Goal: Transaction & Acquisition: Register for event/course

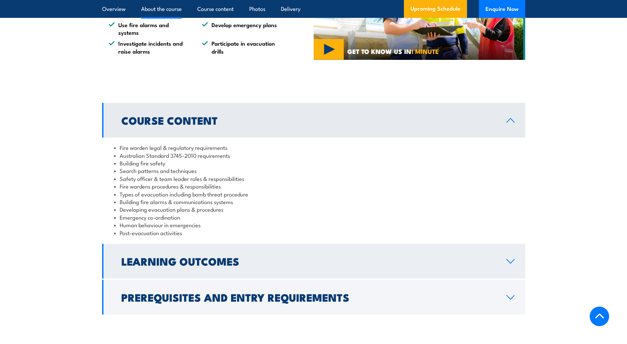
scroll to position [562, 0]
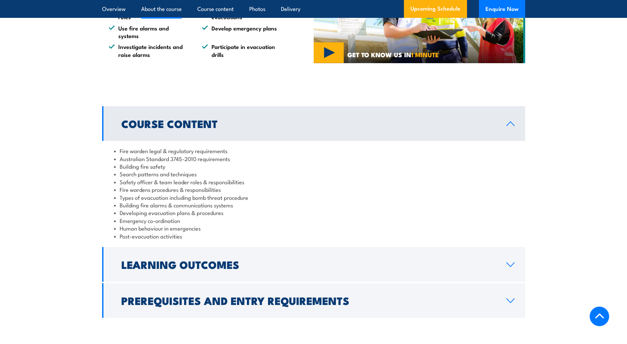
drag, startPoint x: 191, startPoint y: 302, endPoint x: 179, endPoint y: 302, distance: 12.6
click at [191, 302] on h2 "Prerequisites and Entry Requirements" at bounding box center [308, 299] width 374 height 9
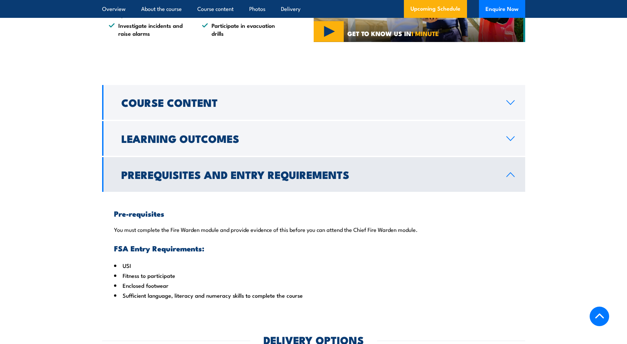
scroll to position [595, 0]
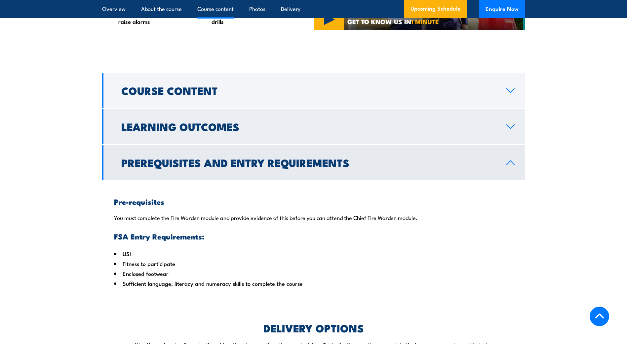
click at [239, 131] on h2 "Learning Outcomes" at bounding box center [308, 126] width 374 height 9
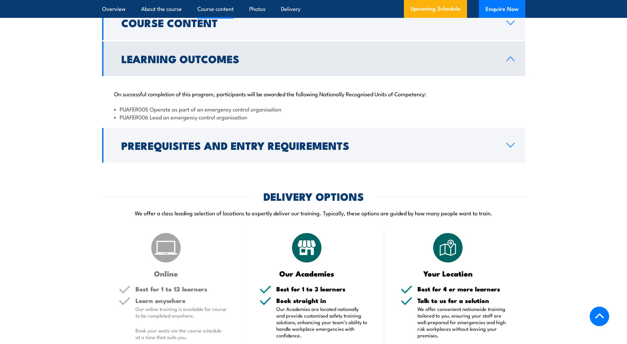
scroll to position [628, 0]
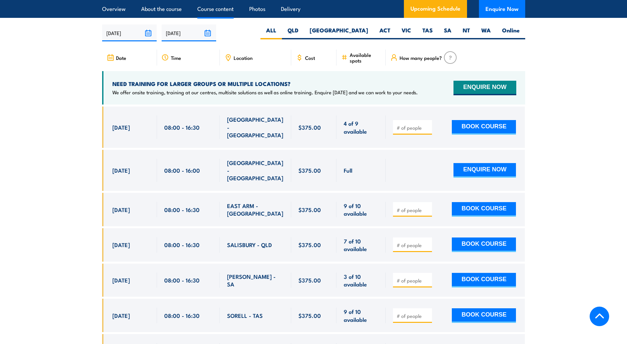
scroll to position [1156, 0]
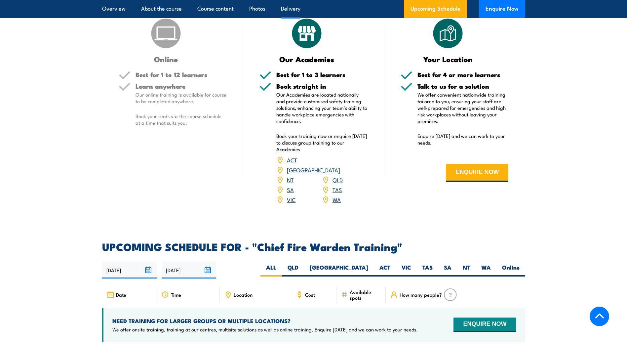
scroll to position [892, 0]
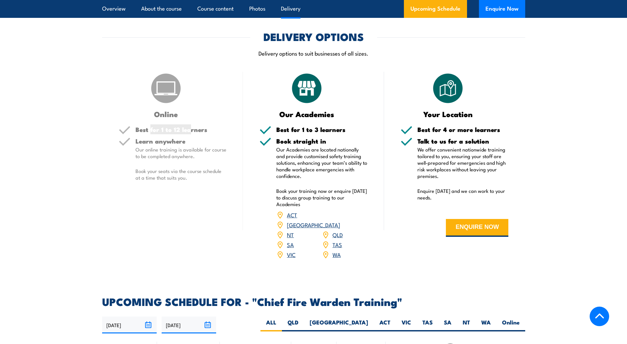
drag, startPoint x: 184, startPoint y: 131, endPoint x: 150, endPoint y: 123, distance: 35.1
click at [150, 123] on div "Online Best for 1 to 12 learners Learn anywhere Our online training is availabl…" at bounding box center [172, 170] width 141 height 196
drag, startPoint x: 150, startPoint y: 123, endPoint x: 173, endPoint y: 95, distance: 35.6
click at [173, 95] on img at bounding box center [165, 88] width 33 height 33
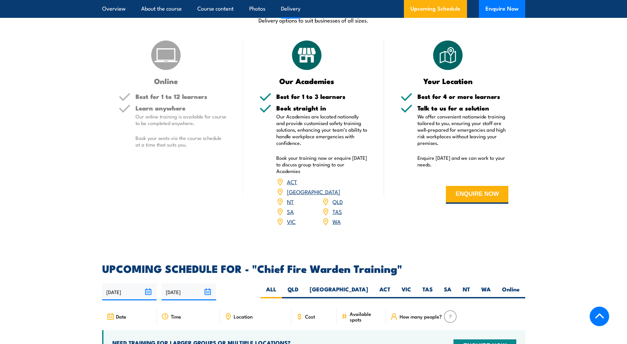
click at [195, 198] on div "Online Best for 1 to 12 learners Learn anywhere Our online training is availabl…" at bounding box center [172, 137] width 141 height 196
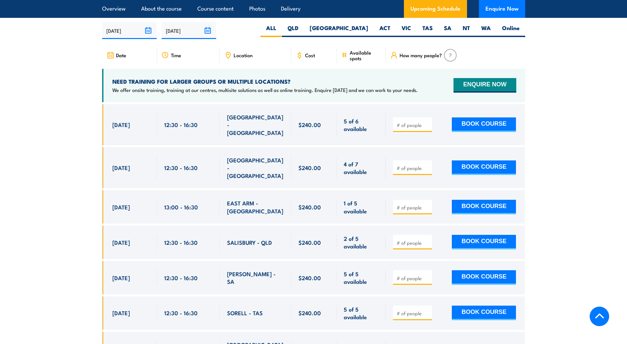
scroll to position [1123, 0]
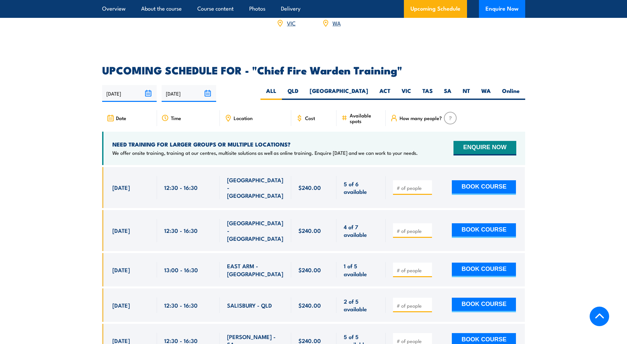
click at [411, 184] on input "number" at bounding box center [412, 187] width 33 height 7
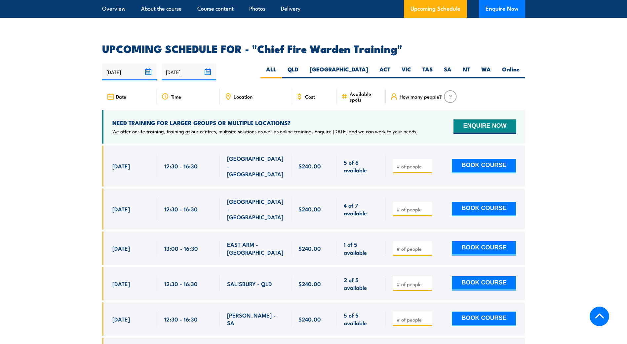
scroll to position [1156, 0]
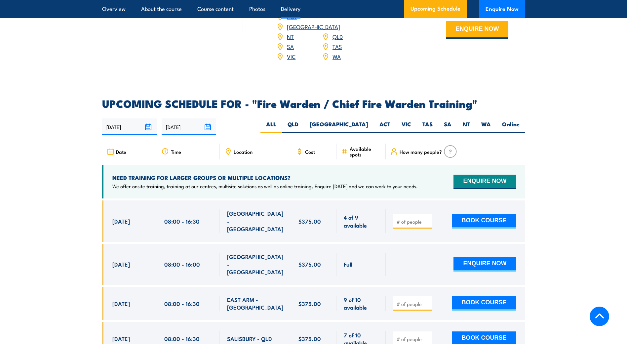
scroll to position [1123, 0]
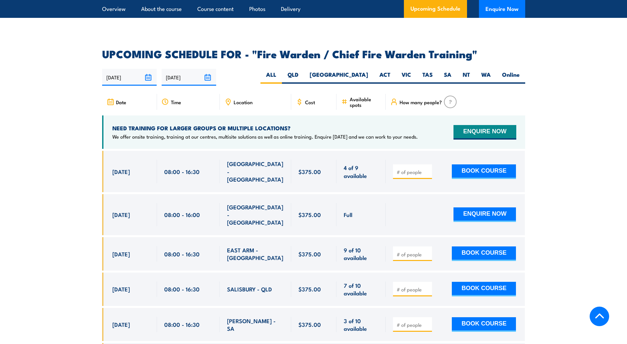
click at [406, 168] on input "number" at bounding box center [412, 171] width 33 height 7
type input "1"
click at [484, 168] on button "BOOK COURSE" at bounding box center [484, 171] width 64 height 15
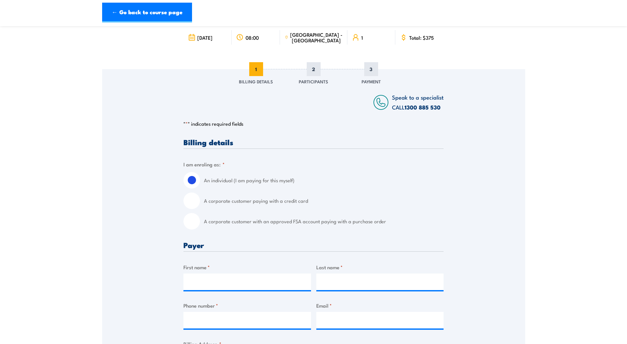
scroll to position [99, 0]
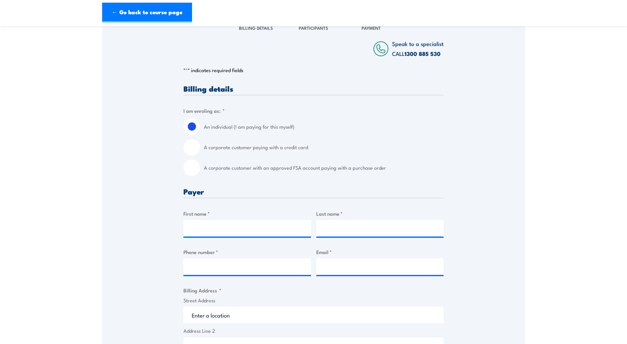
click at [268, 166] on label "A corporate customer with an approved FSA account paying with a purchase order" at bounding box center [324, 167] width 240 height 17
click at [200, 166] on input "A corporate customer with an approved FSA account paying with a purchase order" at bounding box center [191, 167] width 17 height 17
radio input "true"
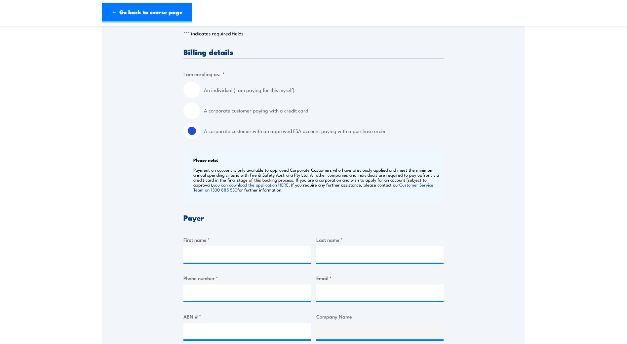
scroll to position [132, 0]
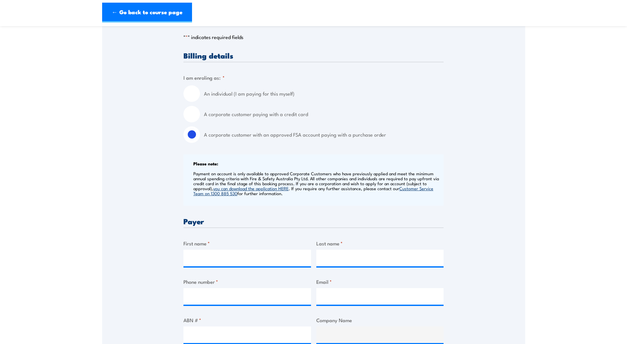
click at [237, 115] on label "A corporate customer paying with a credit card" at bounding box center [324, 114] width 240 height 17
click at [200, 115] on input "A corporate customer paying with a credit card" at bounding box center [191, 114] width 17 height 17
radio input "true"
click at [349, 142] on label "A corporate customer with an approved FSA account paying with a purchase order" at bounding box center [324, 134] width 240 height 17
click at [200, 142] on input "A corporate customer with an approved FSA account paying with a purchase order" at bounding box center [191, 134] width 17 height 17
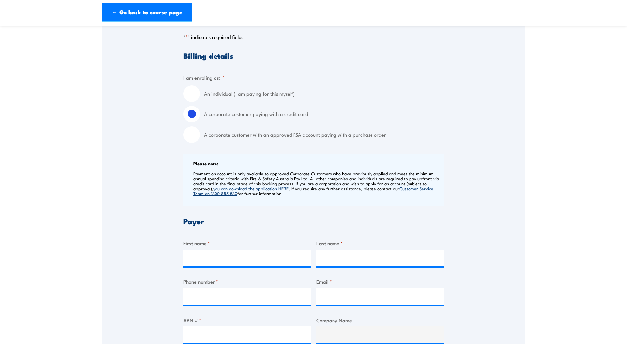
radio input "true"
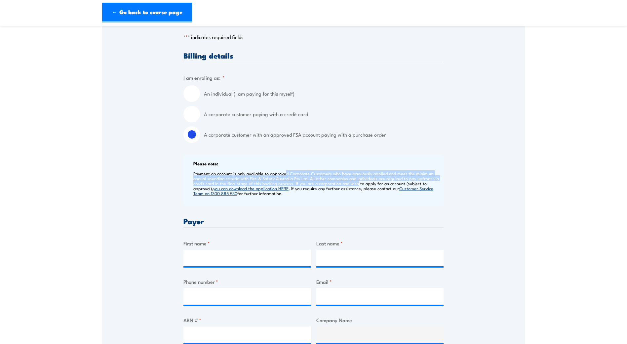
drag, startPoint x: 346, startPoint y: 181, endPoint x: 285, endPoint y: 170, distance: 61.4
click at [285, 171] on p "Payment on account is only available to approved Corporate Customers who have p…" at bounding box center [317, 183] width 248 height 25
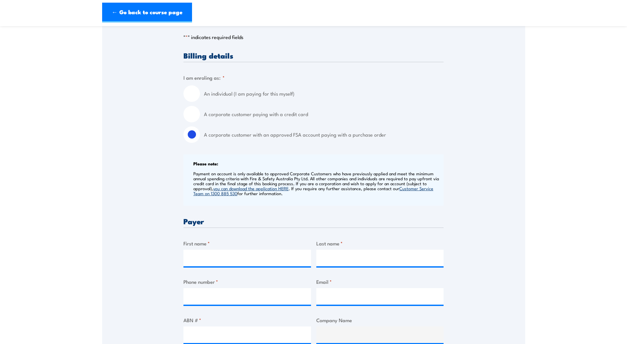
drag, startPoint x: 285, startPoint y: 170, endPoint x: 385, endPoint y: 185, distance: 100.8
click at [385, 185] on p "Payment on account is only available to approved Corporate Customers who have p…" at bounding box center [317, 183] width 248 height 25
drag, startPoint x: 265, startPoint y: 196, endPoint x: 193, endPoint y: 160, distance: 80.1
click at [193, 160] on div "Please note: Payment on account is only available to approved Corporate Custome…" at bounding box center [313, 179] width 260 height 51
drag, startPoint x: 193, startPoint y: 160, endPoint x: 316, endPoint y: 181, distance: 124.9
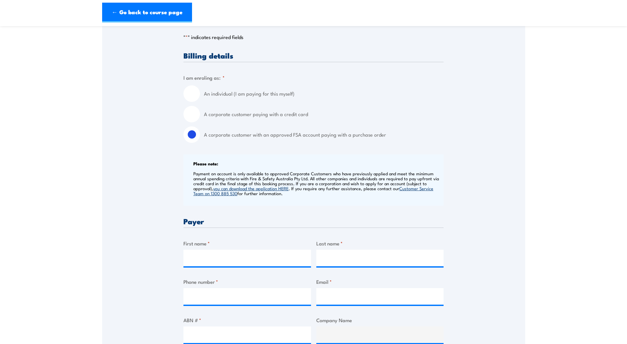
click at [316, 181] on p "Payment on account is only available to approved Corporate Customers who have p…" at bounding box center [317, 183] width 248 height 25
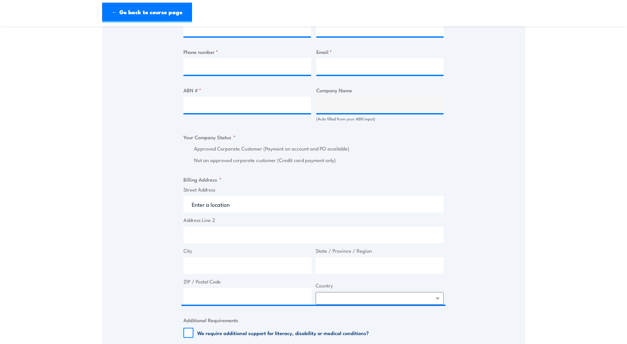
scroll to position [396, 0]
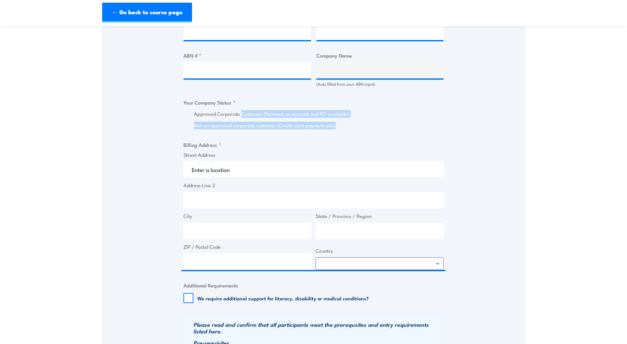
drag, startPoint x: 321, startPoint y: 126, endPoint x: 233, endPoint y: 104, distance: 91.1
click at [233, 104] on fieldset "Your Company Status * Approved Corporate Customer (Payment on account and PO av…" at bounding box center [313, 113] width 260 height 31
drag, startPoint x: 233, startPoint y: 104, endPoint x: 348, endPoint y: 133, distance: 118.7
click at [348, 133] on div "Billing details I am enroling as: * An individual (I am paying for this myself)…" at bounding box center [313, 130] width 260 height 687
click at [359, 124] on label "Not an approved corporate customer (Credit card payment only)" at bounding box center [318, 126] width 249 height 8
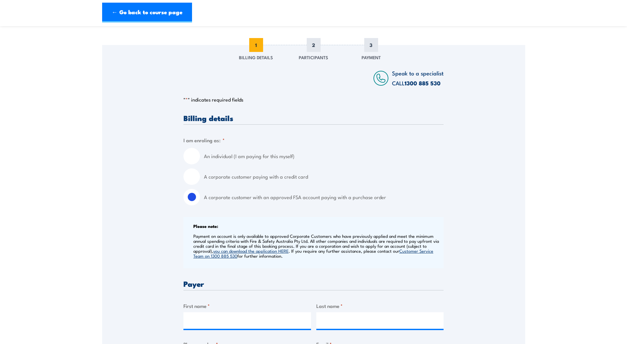
scroll to position [66, 0]
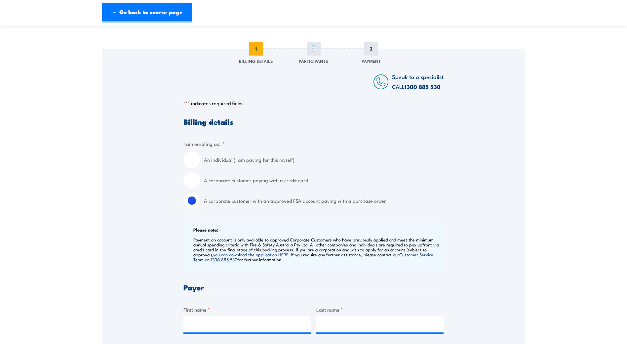
drag, startPoint x: 316, startPoint y: 47, endPoint x: 279, endPoint y: 56, distance: 37.8
click at [279, 56] on div "1 Billing Details 2 Participants 3 Payment" at bounding box center [313, 54] width 161 height 24
drag, startPoint x: 279, startPoint y: 56, endPoint x: 319, endPoint y: 80, distance: 46.4
click at [319, 80] on div at bounding box center [258, 82] width 150 height 20
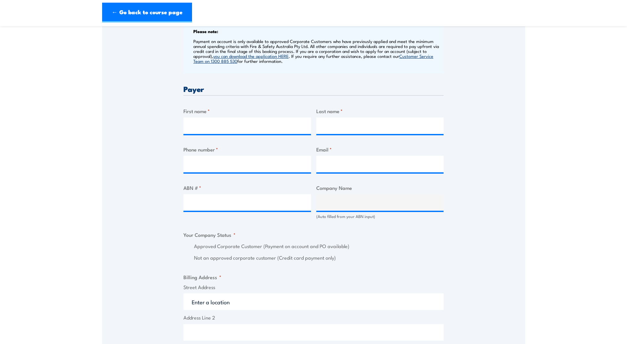
scroll to position [231, 0]
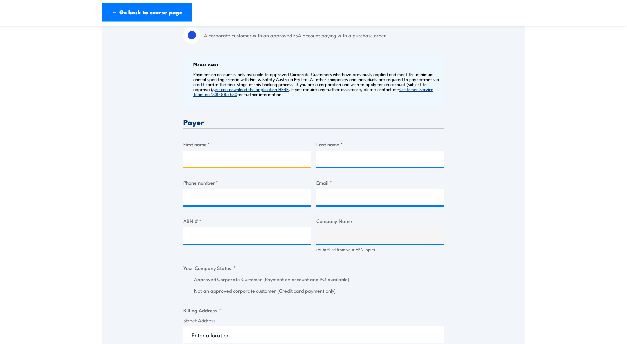
click at [239, 153] on input "First name *" at bounding box center [247, 158] width 128 height 17
click at [391, 112] on div "Billing details I am enroling as: * An individual (I am paying for this myself)…" at bounding box center [313, 295] width 260 height 687
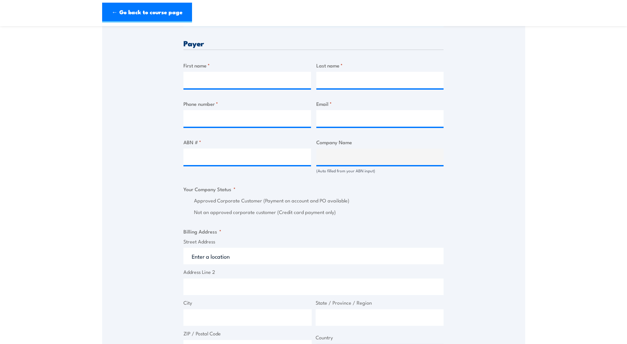
scroll to position [330, 0]
